Goal: Find specific page/section: Find specific page/section

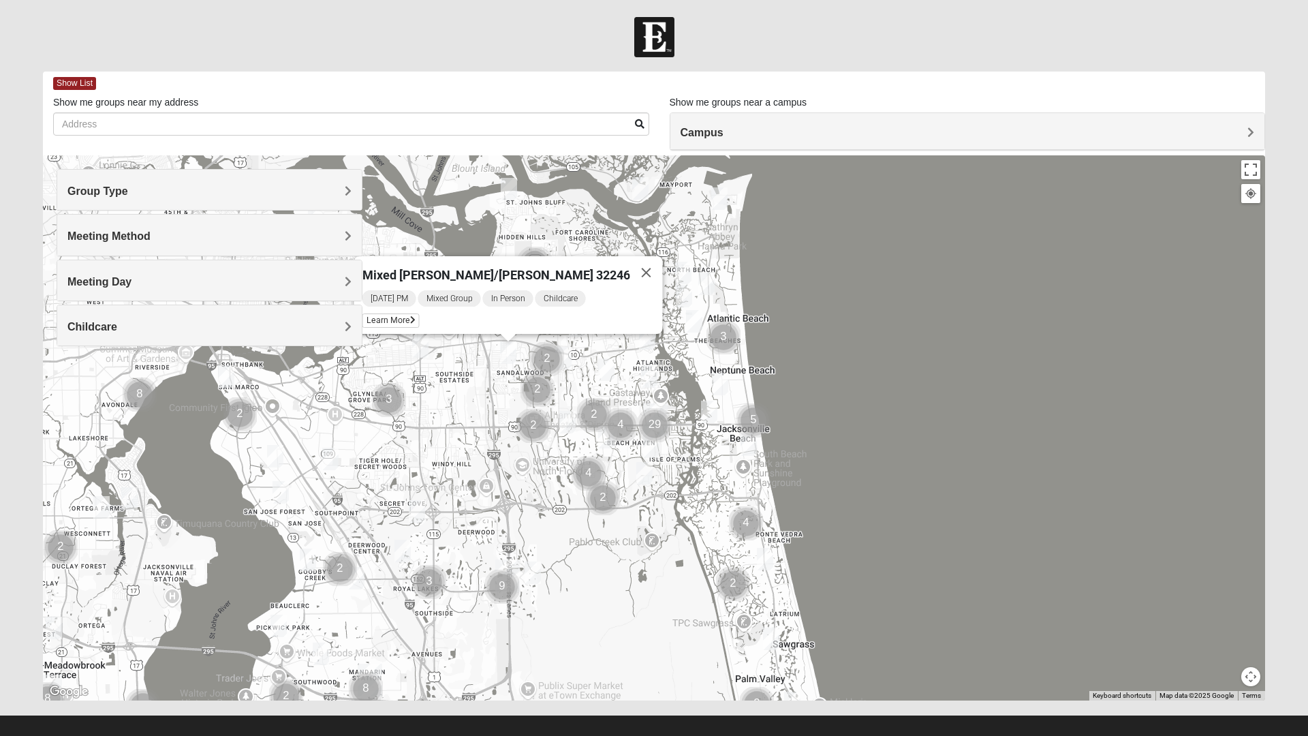
click at [703, 409] on img "Mixed Schneider 32250" at bounding box center [709, 411] width 27 height 33
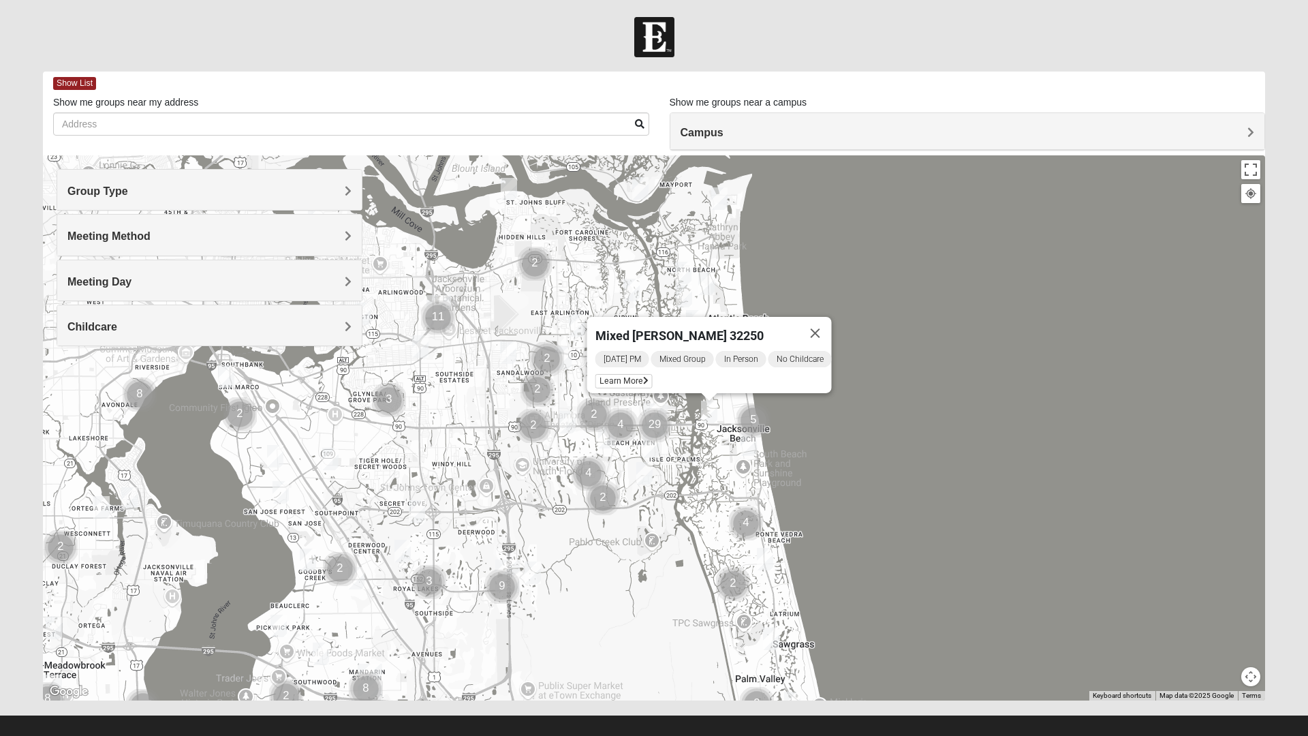
click at [746, 422] on img "Cluster of 5 groups" at bounding box center [753, 420] width 45 height 45
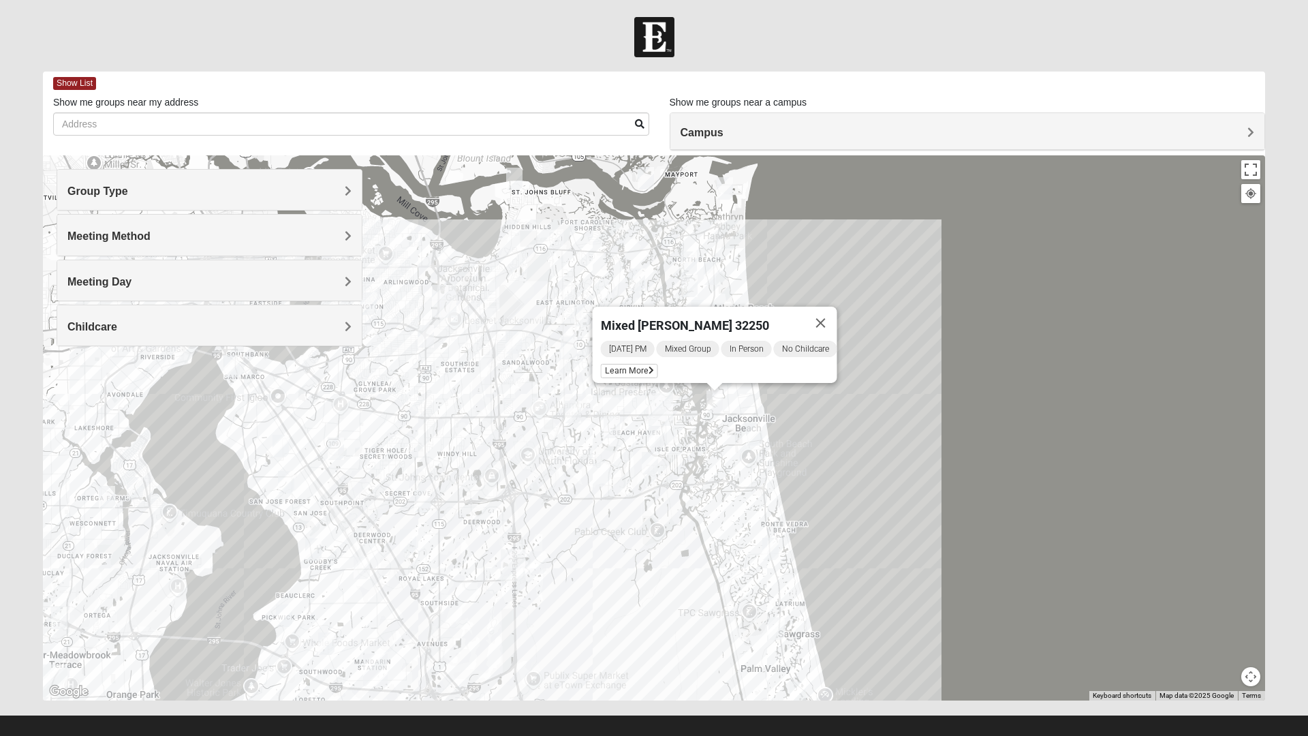
scroll to position [14, 0]
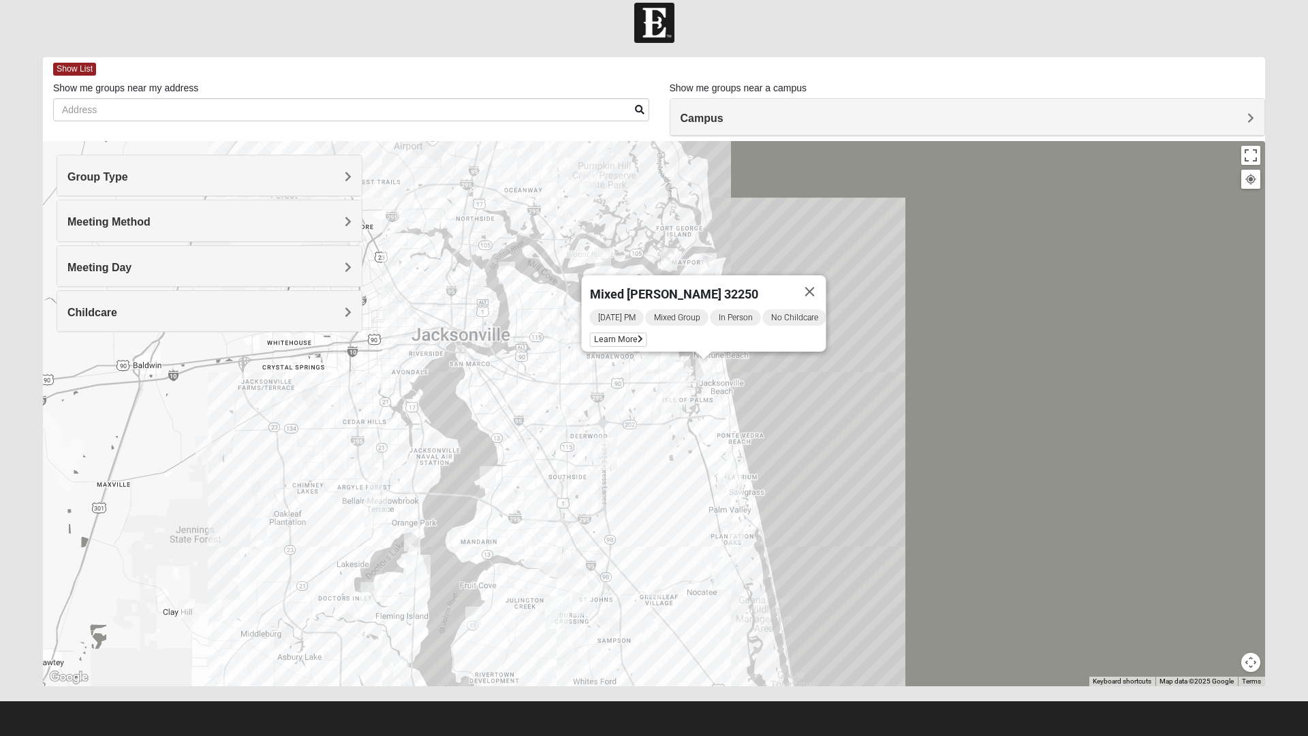
click at [722, 493] on img "Mens Sopchak 32082" at bounding box center [734, 484] width 27 height 33
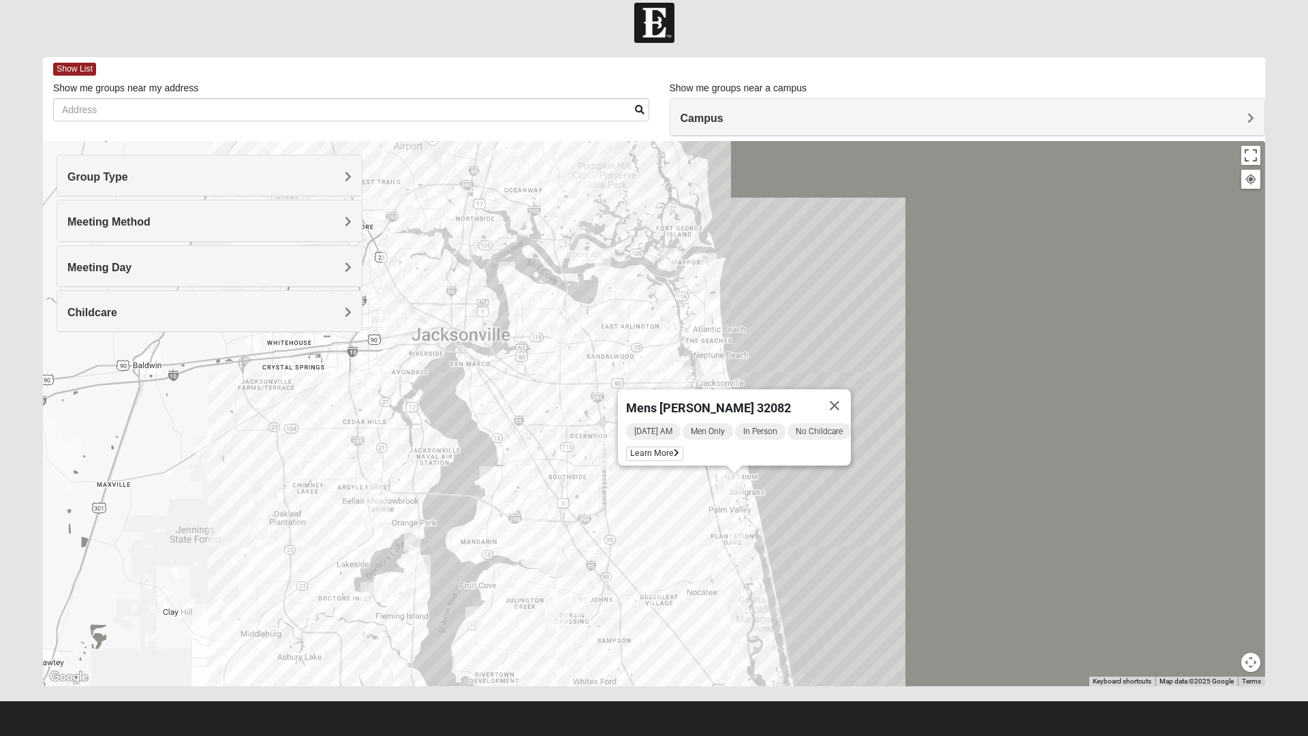
click at [851, 391] on button "Close" at bounding box center [834, 405] width 33 height 33
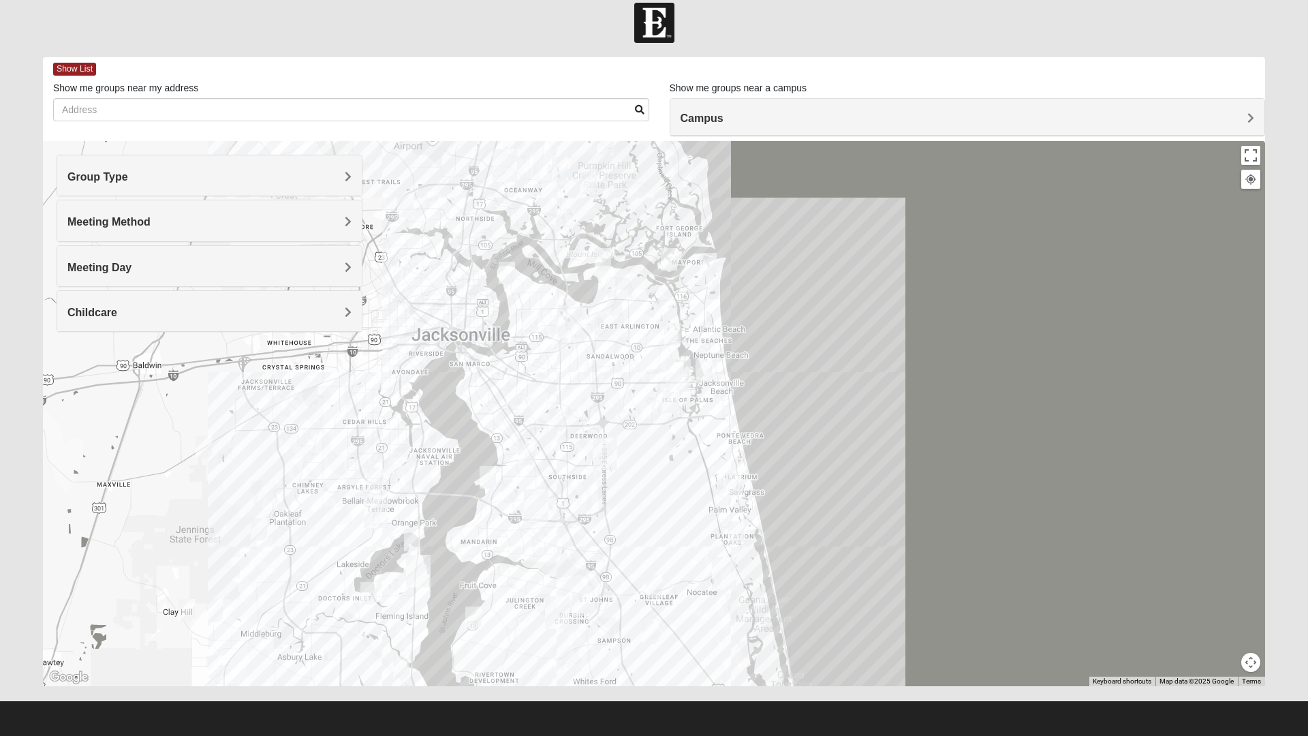
click at [716, 709] on footer at bounding box center [654, 718] width 1308 height 35
click at [776, 493] on div at bounding box center [654, 413] width 1223 height 545
click at [768, 518] on div at bounding box center [654, 413] width 1223 height 545
click at [769, 515] on div at bounding box center [654, 413] width 1223 height 545
click at [757, 512] on div at bounding box center [654, 413] width 1223 height 545
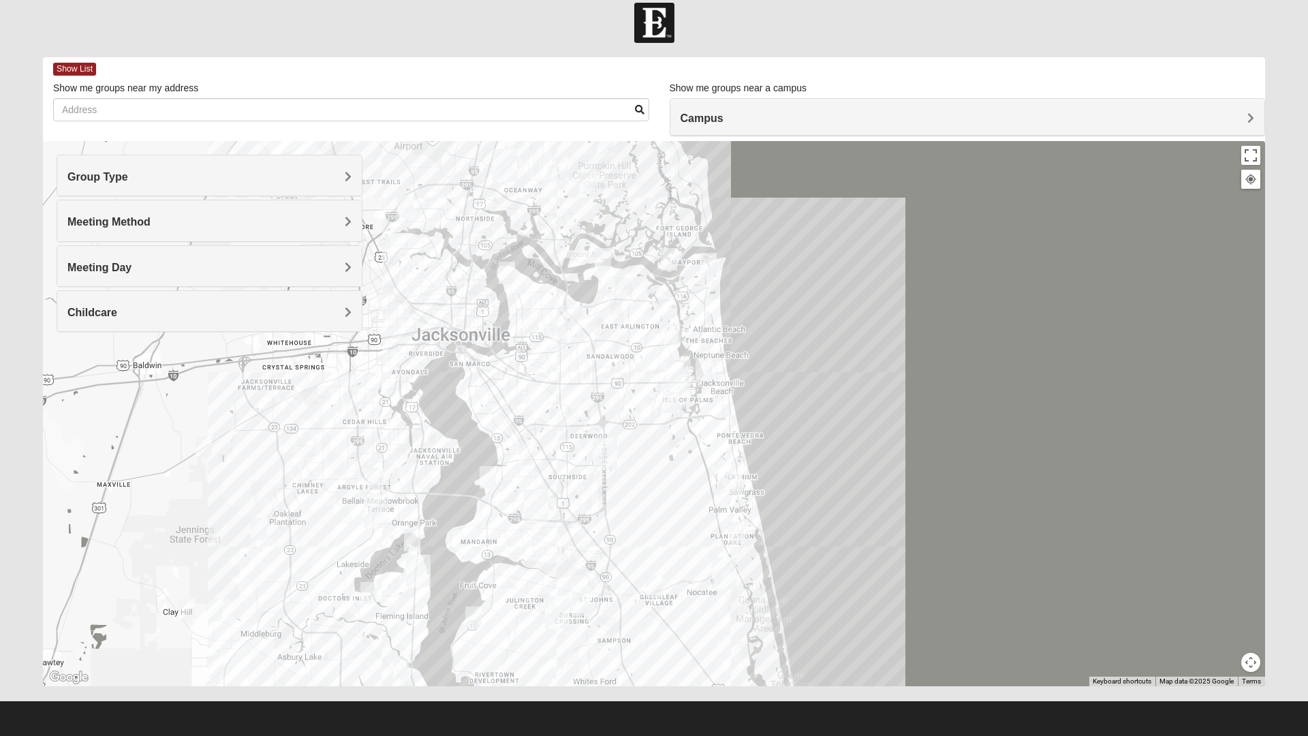
click at [757, 512] on div at bounding box center [654, 413] width 1223 height 545
click at [761, 488] on div at bounding box center [654, 413] width 1223 height 545
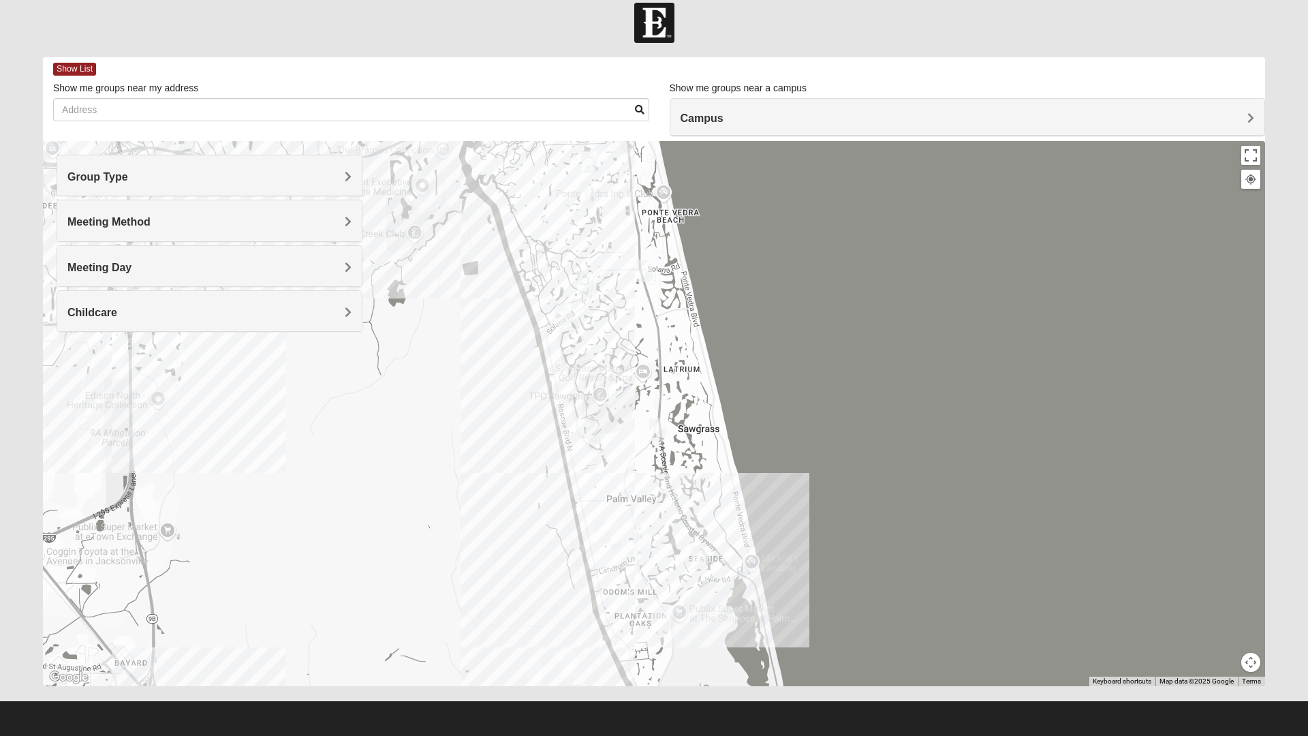
click at [1253, 662] on button "Map camera controls" at bounding box center [1251, 662] width 19 height 19
click at [1206, 660] on button "Move down" at bounding box center [1203, 662] width 19 height 19
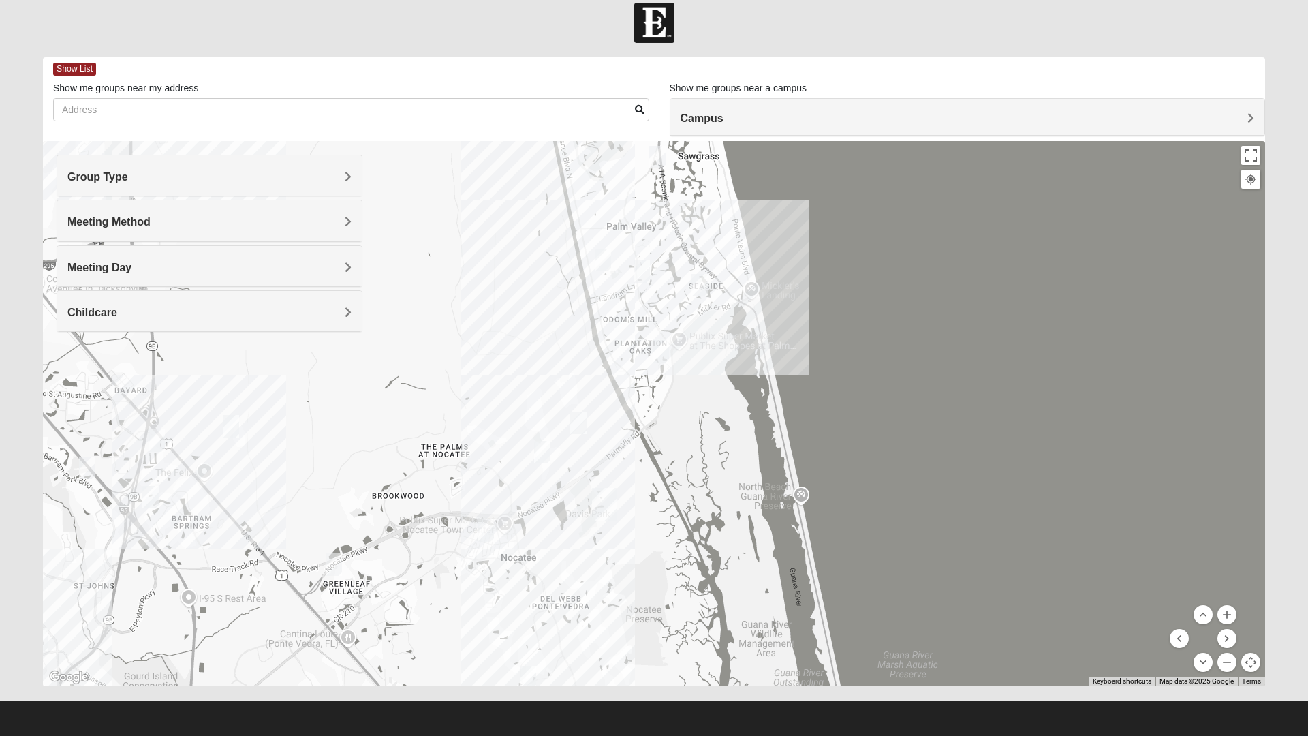
click at [599, 380] on div at bounding box center [654, 413] width 1223 height 545
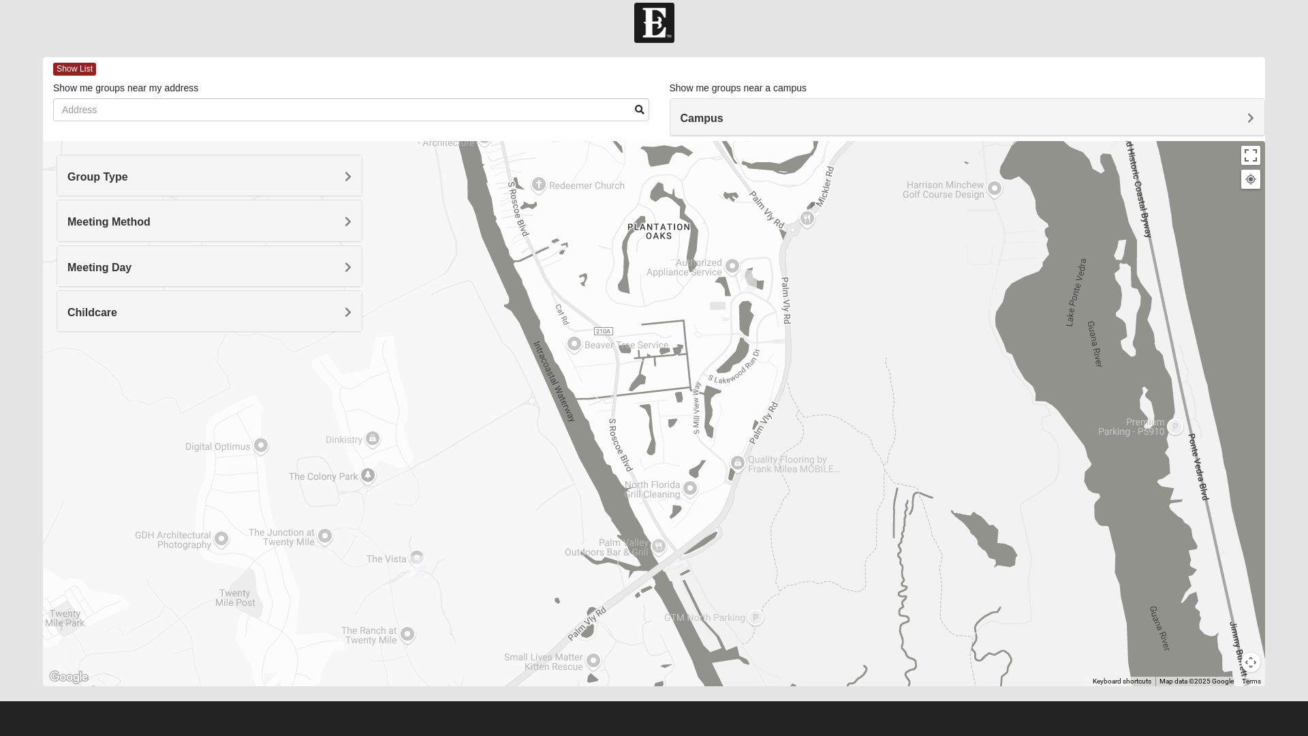
click at [540, 422] on div at bounding box center [654, 413] width 1223 height 545
click at [511, 358] on div at bounding box center [654, 413] width 1223 height 545
click at [516, 358] on div at bounding box center [654, 413] width 1223 height 545
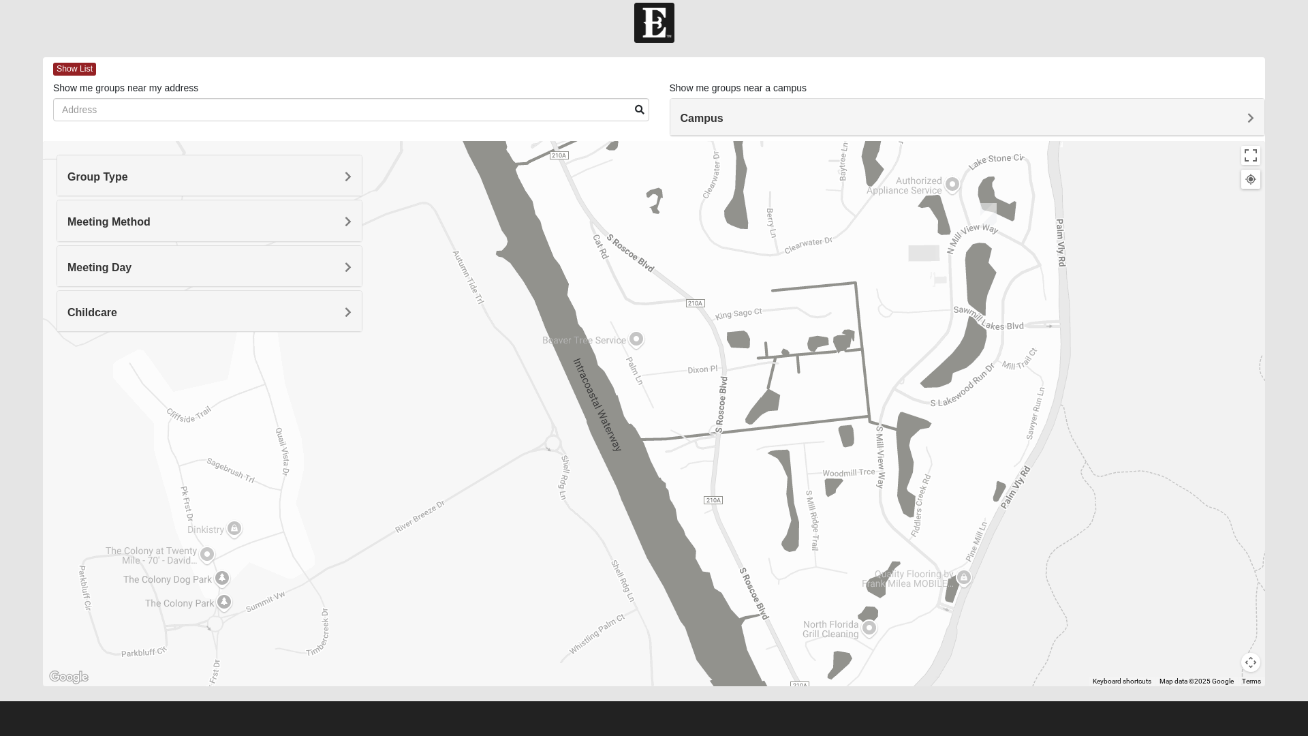
click at [431, 592] on div at bounding box center [654, 413] width 1223 height 545
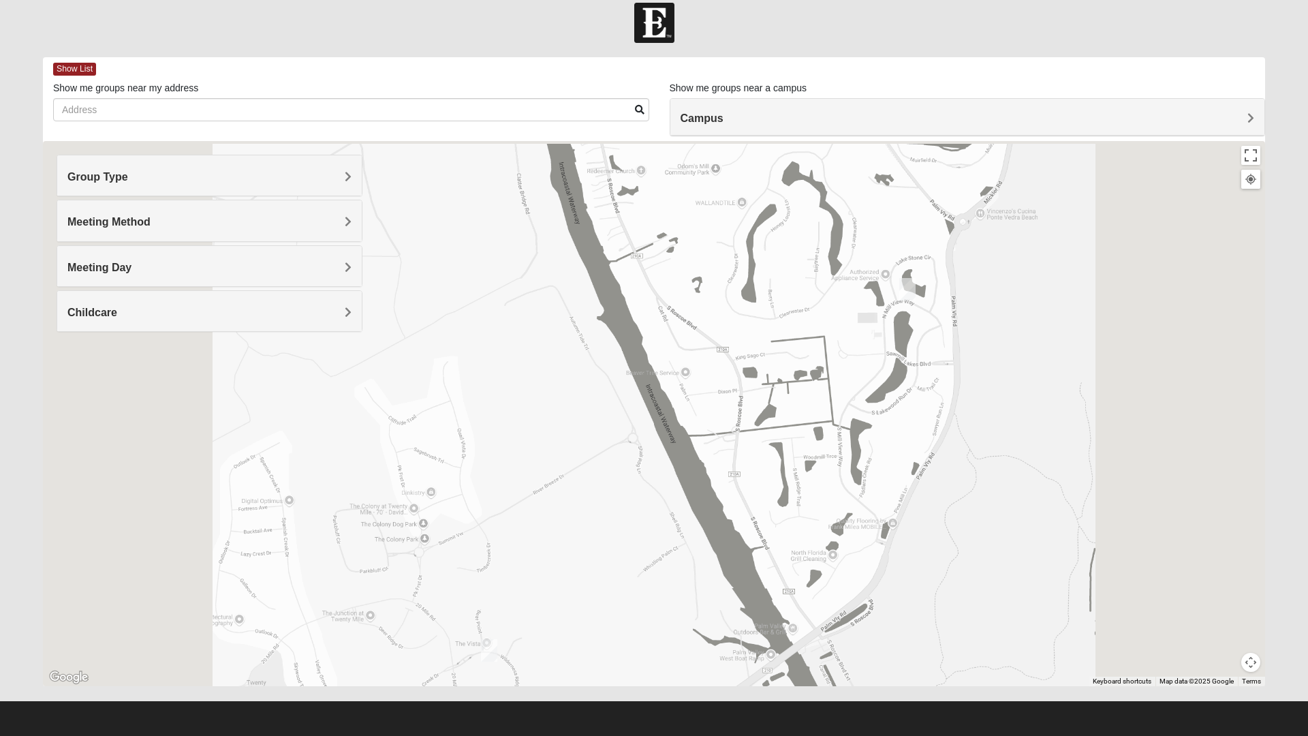
click at [1262, 649] on div at bounding box center [654, 413] width 1223 height 545
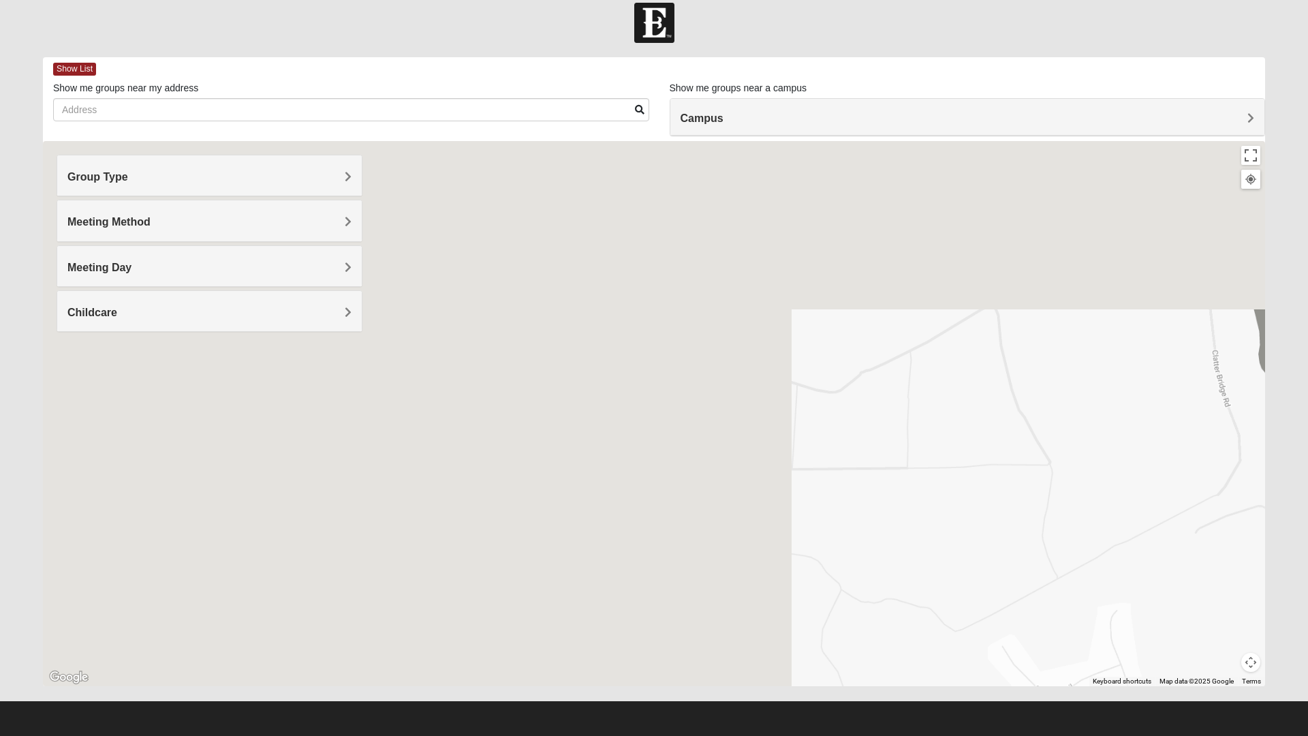
click at [1258, 663] on button "Map camera controls" at bounding box center [1251, 662] width 19 height 19
click at [1243, 661] on button "Map camera controls" at bounding box center [1251, 662] width 19 height 19
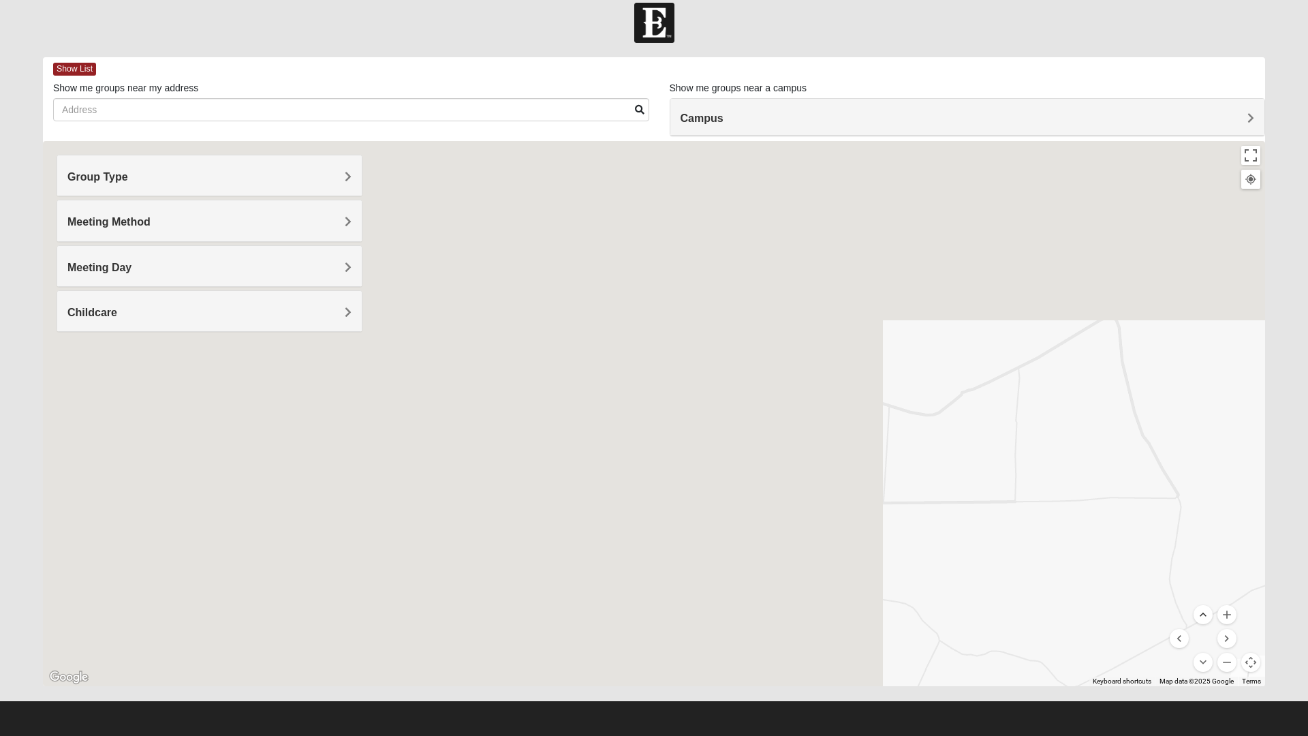
click at [1204, 608] on button "Move up" at bounding box center [1203, 614] width 19 height 19
click at [1204, 614] on button "Move up" at bounding box center [1203, 614] width 19 height 19
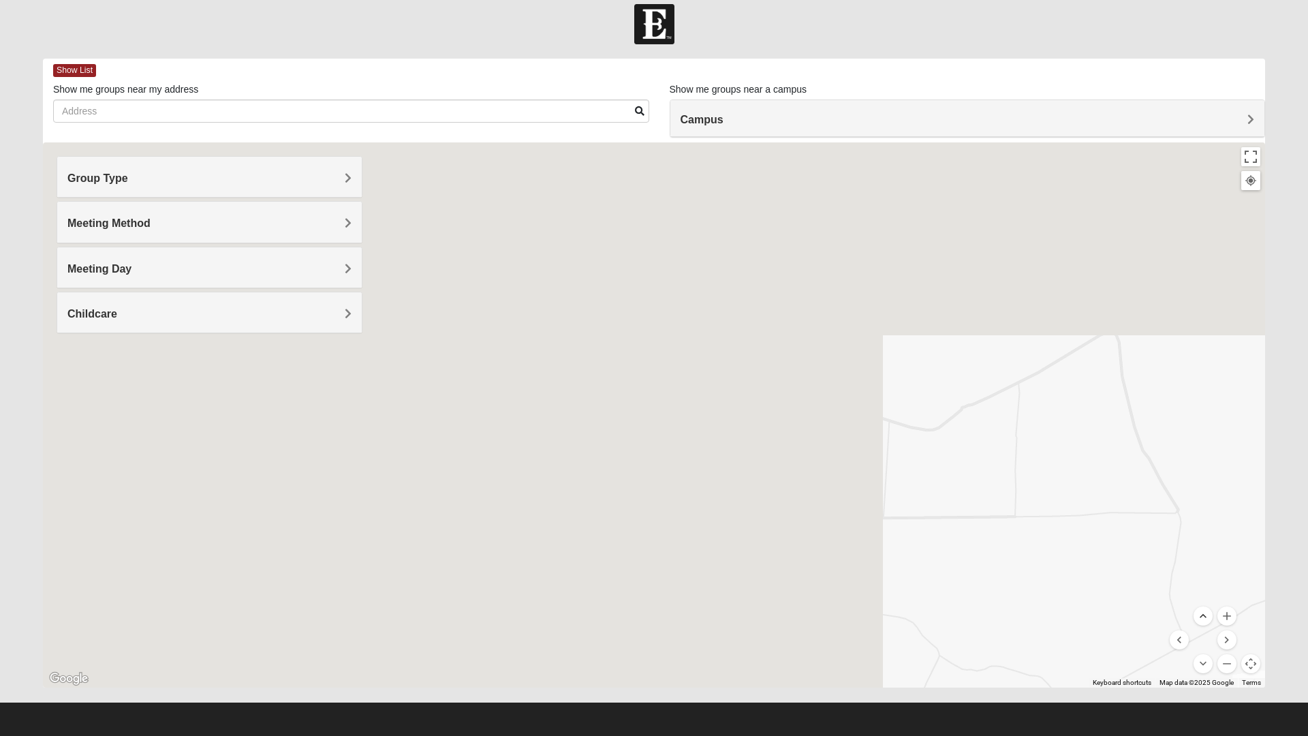
click at [1198, 612] on button "Move up" at bounding box center [1203, 616] width 19 height 19
click at [1193, 610] on div at bounding box center [654, 414] width 1223 height 545
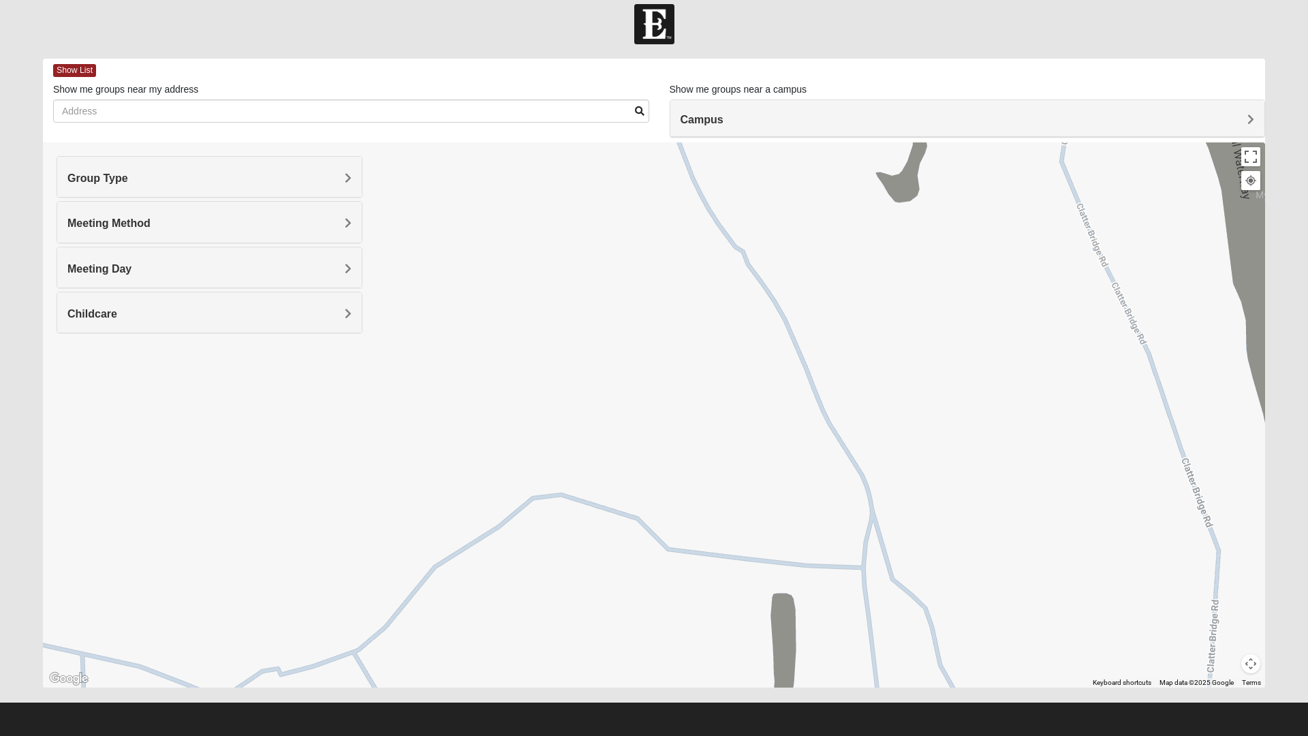
click at [98, 179] on span "Group Type" at bounding box center [97, 178] width 61 height 12
